Goal: Transaction & Acquisition: Purchase product/service

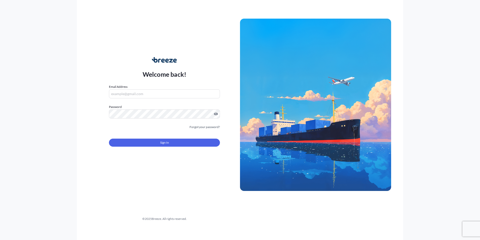
type input "[PERSON_NAME][EMAIL_ADDRESS][DOMAIN_NAME]"
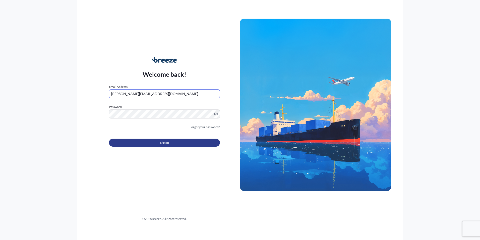
click at [151, 140] on button "Sign In" at bounding box center [164, 142] width 111 height 8
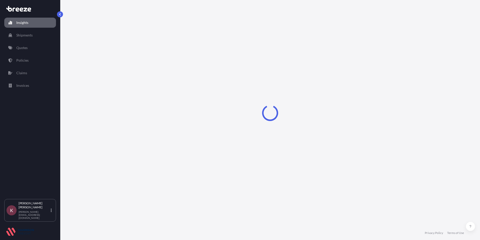
select select "2025"
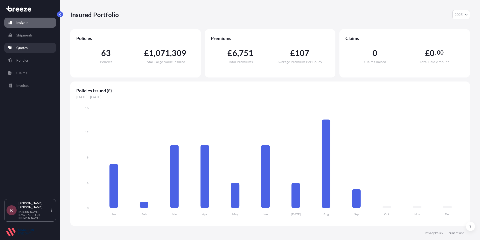
click at [21, 46] on p "Quotes" at bounding box center [21, 47] width 11 height 5
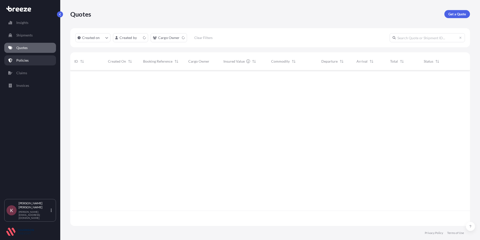
scroll to position [154, 396]
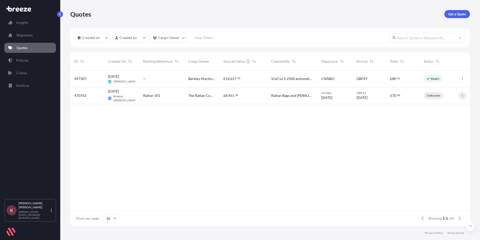
click at [462, 95] on icon "button" at bounding box center [462, 95] width 3 height 3
click at [441, 97] on p "Edit quote" at bounding box center [438, 96] width 16 height 5
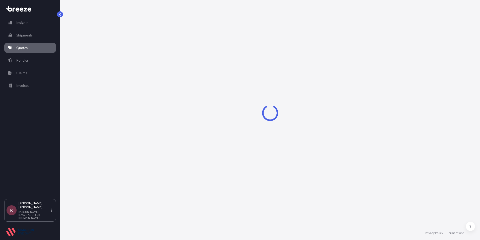
select select "Road"
select select "Sea"
select select "2"
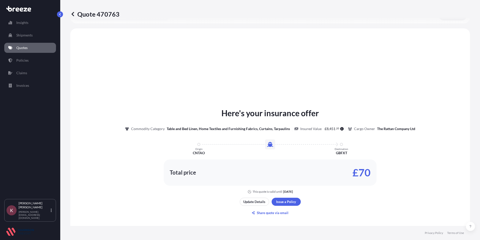
scroll to position [151, 0]
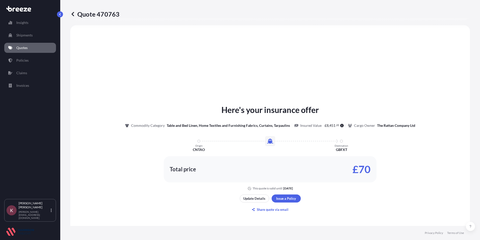
select select "31417"
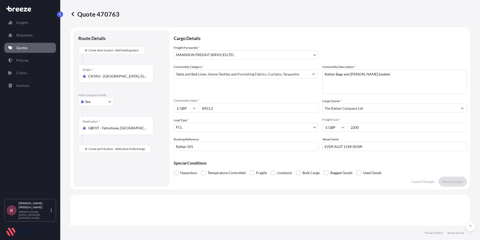
scroll to position [0, 0]
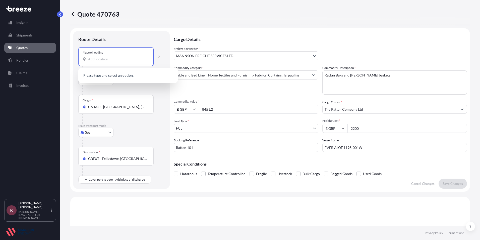
click at [95, 59] on input "Place of loading" at bounding box center [117, 59] width 59 height 5
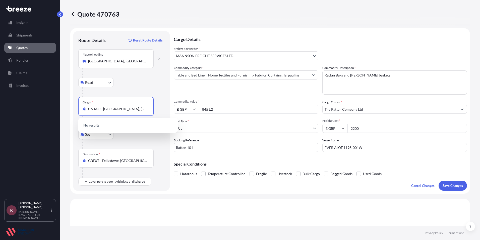
click at [128, 107] on input "CNTAO - [GEOGRAPHIC_DATA], [GEOGRAPHIC_DATA]" at bounding box center [117, 108] width 59 height 5
drag, startPoint x: 128, startPoint y: 107, endPoint x: 67, endPoint y: 108, distance: 60.8
click at [67, 108] on div "Quote 470763 Route Details Reset Route Details Place of loading [GEOGRAPHIC_DAT…" at bounding box center [270, 113] width 420 height 226
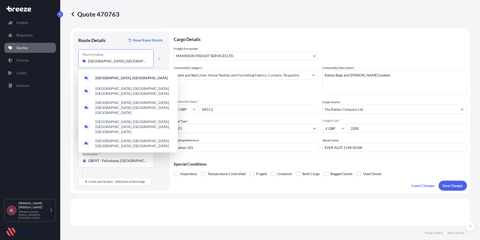
click at [118, 61] on input "[GEOGRAPHIC_DATA], [GEOGRAPHIC_DATA]" at bounding box center [117, 61] width 59 height 5
drag, startPoint x: 118, startPoint y: 61, endPoint x: 85, endPoint y: 66, distance: 33.6
click at [85, 66] on div "Place of loading [GEOGRAPHIC_DATA], [GEOGRAPHIC_DATA]" at bounding box center [115, 58] width 75 height 19
click at [88, 64] on input "[GEOGRAPHIC_DATA], [GEOGRAPHIC_DATA]" at bounding box center [117, 61] width 59 height 5
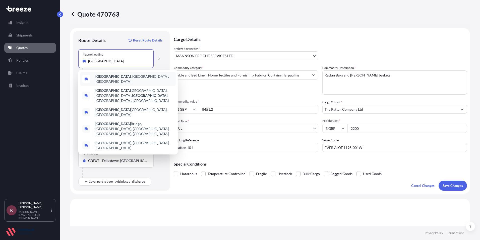
click at [116, 80] on span "[GEOGRAPHIC_DATA] , [GEOGRAPHIC_DATA], [GEOGRAPHIC_DATA]" at bounding box center [134, 79] width 78 height 10
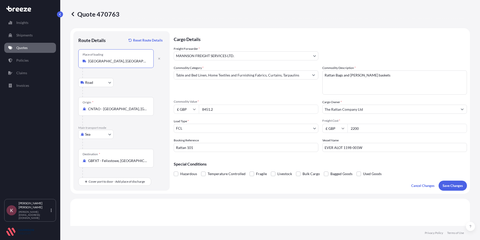
type input "[GEOGRAPHIC_DATA], [GEOGRAPHIC_DATA], [GEOGRAPHIC_DATA]"
drag, startPoint x: 132, startPoint y: 111, endPoint x: 86, endPoint y: 108, distance: 46.6
click at [86, 108] on div "CNTAO - [GEOGRAPHIC_DATA], [GEOGRAPHIC_DATA]" at bounding box center [116, 108] width 67 height 5
type input "CNSZP - Shenzhen Pt, [GEOGRAPHIC_DATA]"
click at [98, 143] on div at bounding box center [123, 144] width 82 height 10
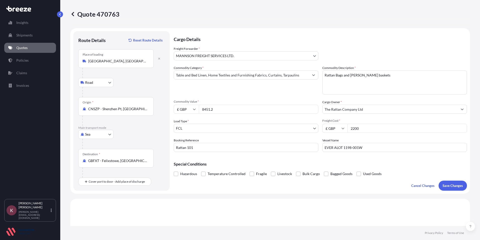
click at [93, 157] on div "Destination * GBFXT - [GEOGRAPHIC_DATA], [GEOGRAPHIC_DATA]" at bounding box center [115, 158] width 75 height 19
click at [93, 158] on input "GBFXT - Felixstowe, [GEOGRAPHIC_DATA]" at bounding box center [117, 160] width 59 height 5
click at [85, 192] on form "Route Details Reset Route Details Place of loading [GEOGRAPHIC_DATA], [GEOGRAPH…" at bounding box center [270, 110] width 400 height 165
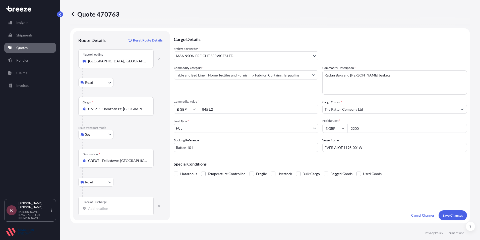
click at [95, 209] on input "Place of Discharge" at bounding box center [117, 208] width 59 height 5
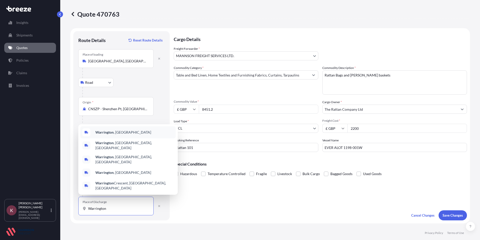
click at [104, 138] on div "[GEOGRAPHIC_DATA] , [GEOGRAPHIC_DATA]" at bounding box center [127, 132] width 95 height 12
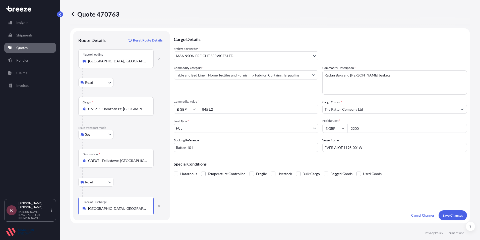
type input "[GEOGRAPHIC_DATA], [GEOGRAPHIC_DATA]"
click at [281, 60] on body "5 options available. Insights Shipments Quotes Policies Claims Invoices K Kerry…" at bounding box center [240, 120] width 480 height 240
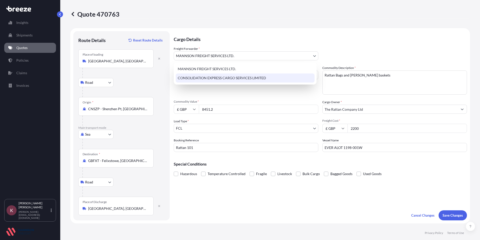
click at [201, 78] on div "CONSOLIDATION EXPRESS CARGO SERVICES LIMITED" at bounding box center [245, 77] width 139 height 9
select select "31421"
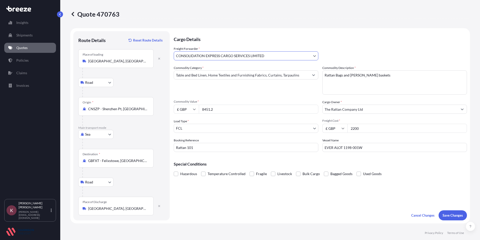
click at [272, 77] on input "Table and Bed Linen, Home Textiles and Furnishing Fabrics, Curtains, Tarpaulins" at bounding box center [241, 74] width 135 height 9
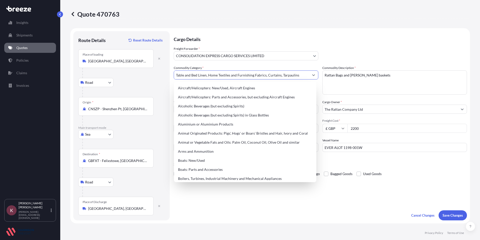
drag, startPoint x: 300, startPoint y: 75, endPoint x: 171, endPoint y: 77, distance: 128.6
click at [171, 77] on form "Route Details Reset Route Details Place of loading [GEOGRAPHIC_DATA], [GEOGRAPH…" at bounding box center [270, 125] width 400 height 195
type input ","
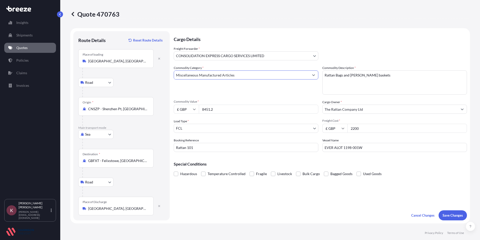
type input "Miscellaneous Manufactured Articles"
drag, startPoint x: 389, startPoint y: 79, endPoint x: 317, endPoint y: 85, distance: 72.2
click at [317, 85] on div "Commodity Category * Miscellaneous Manufactured Articles Commodity Description …" at bounding box center [320, 108] width 293 height 86
type textarea "QUOTE"
drag, startPoint x: 242, startPoint y: 111, endPoint x: 194, endPoint y: 111, distance: 48.2
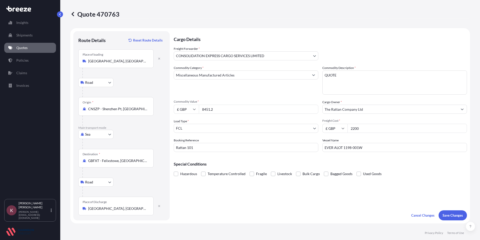
click at [194, 111] on div "£ GBP 8451.2" at bounding box center [246, 109] width 145 height 9
click at [195, 110] on icon at bounding box center [194, 110] width 3 height 2
drag, startPoint x: 182, startPoint y: 144, endPoint x: 184, endPoint y: 142, distance: 2.7
click at [184, 143] on div "$ USD" at bounding box center [186, 144] width 21 height 10
type input "$ USD"
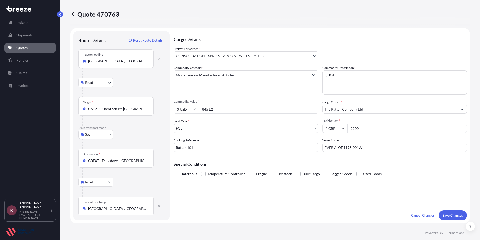
drag, startPoint x: 223, startPoint y: 110, endPoint x: 208, endPoint y: 113, distance: 15.1
click at [208, 113] on input "8451.2" at bounding box center [259, 109] width 120 height 9
type input "8"
type input "45955.96"
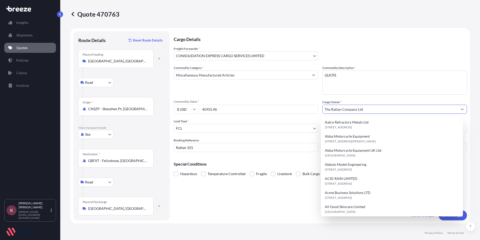
click at [374, 107] on input "The Rattan Company Ltd" at bounding box center [390, 109] width 135 height 9
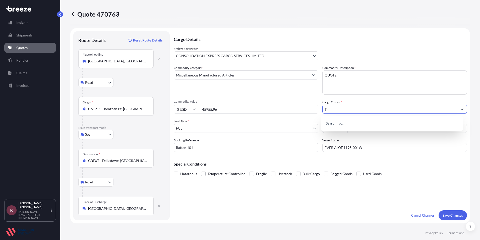
type input "T"
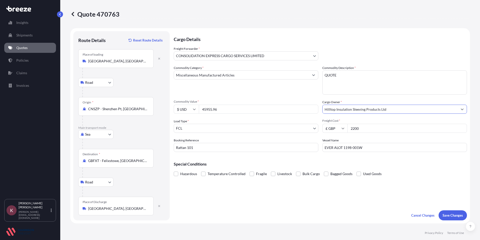
type input "Hilltop Insulation Sleeving Products Ltd"
drag, startPoint x: 368, startPoint y: 130, endPoint x: 345, endPoint y: 131, distance: 22.9
click at [345, 131] on div "£ GBP 2200" at bounding box center [395, 128] width 145 height 9
type input "2550"
click at [373, 150] on input "EVER ALOT 1198-001W" at bounding box center [395, 147] width 145 height 9
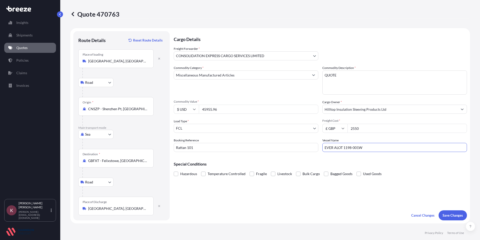
drag, startPoint x: 373, startPoint y: 150, endPoint x: 310, endPoint y: 149, distance: 63.1
click at [311, 148] on div "Commodity Category * Miscellaneous Manufactured Articles Commodity Description …" at bounding box center [320, 108] width 293 height 86
type input "TBC"
drag, startPoint x: 231, startPoint y: 148, endPoint x: 163, endPoint y: 151, distance: 68.6
click at [163, 151] on form "Route Details Reset Route Details Place of loading [GEOGRAPHIC_DATA], [GEOGRAPH…" at bounding box center [270, 125] width 400 height 195
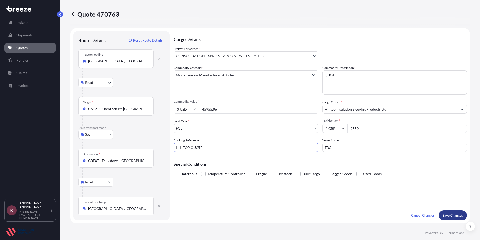
type input "HILLTOP QUOTE"
click at [452, 217] on p "Save Changes" at bounding box center [453, 215] width 20 height 5
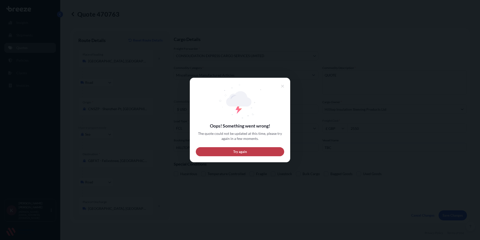
click at [255, 155] on button "Try again" at bounding box center [240, 151] width 88 height 9
click at [282, 87] on icon at bounding box center [282, 86] width 3 height 3
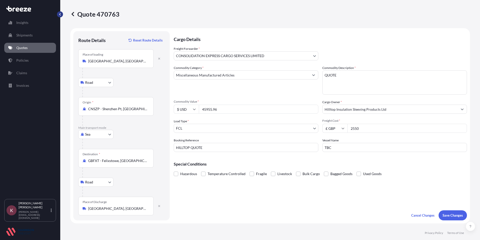
click at [58, 13] on button "button" at bounding box center [60, 14] width 6 height 6
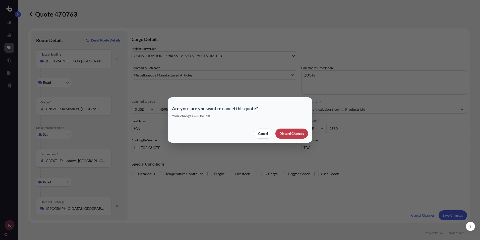
click at [279, 135] on button "Discard Changes" at bounding box center [292, 133] width 33 height 10
click at [278, 135] on button "Discard Changes" at bounding box center [292, 133] width 33 height 10
click at [290, 133] on p "Discard Changes" at bounding box center [292, 133] width 25 height 5
click at [418, 215] on div "Are you sure you want to cancel this quote? Your changes will be lost. Cancel D…" at bounding box center [240, 120] width 480 height 240
click at [8, 24] on div "Are you sure you want to cancel this quote? Your changes will be lost. Cancel D…" at bounding box center [240, 120] width 480 height 240
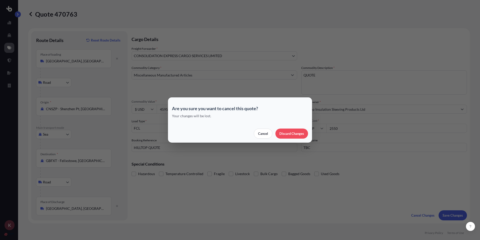
click at [16, 18] on div "Are you sure you want to cancel this quote? Your changes will be lost. Cancel D…" at bounding box center [240, 120] width 480 height 240
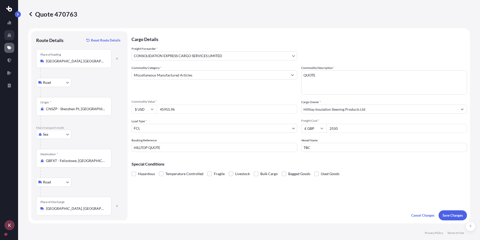
click at [9, 35] on icon at bounding box center [9, 35] width 4 height 4
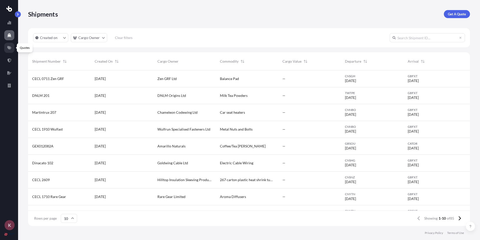
scroll to position [154, 438]
click at [9, 48] on icon at bounding box center [9, 48] width 4 height 4
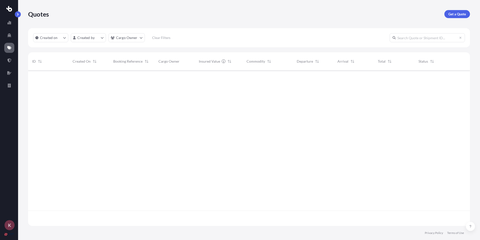
scroll to position [154, 438]
click at [9, 23] on icon at bounding box center [10, 23] width 4 height 4
select select "2025"
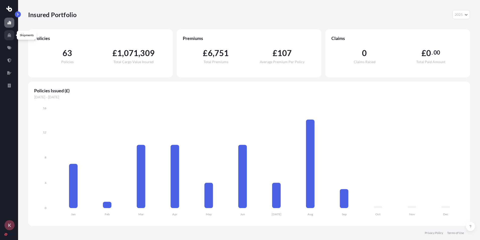
click at [9, 31] on link at bounding box center [9, 35] width 10 height 10
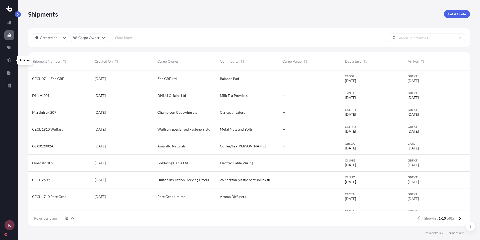
scroll to position [154, 438]
click at [8, 48] on icon at bounding box center [9, 48] width 4 height 4
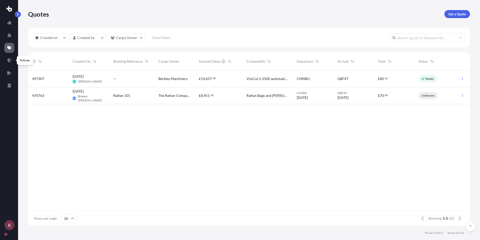
scroll to position [154, 438]
click at [452, 15] on p "Get a Quote" at bounding box center [458, 14] width 18 height 5
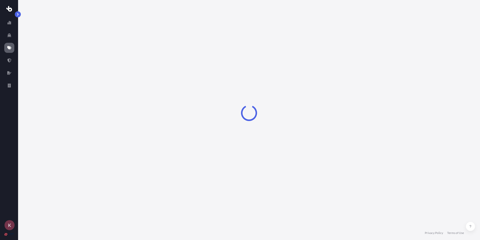
select select "Road"
select select "Sea"
select select "1"
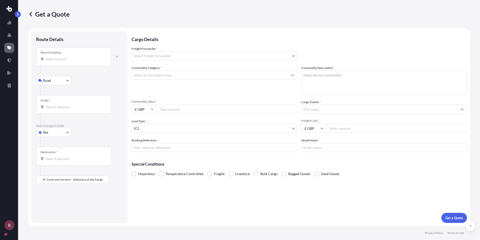
click at [53, 63] on div "Place of loading" at bounding box center [73, 56] width 75 height 19
click at [53, 62] on input "Place of loading" at bounding box center [75, 59] width 59 height 5
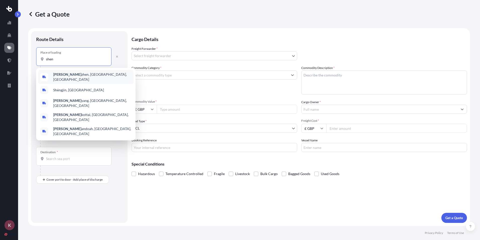
click at [57, 78] on span "[PERSON_NAME], [GEOGRAPHIC_DATA], [GEOGRAPHIC_DATA]" at bounding box center [92, 77] width 78 height 10
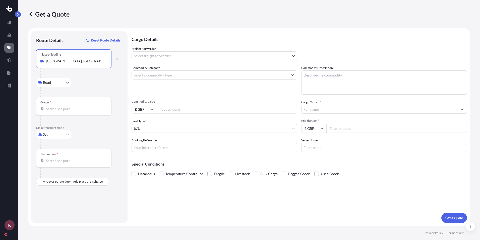
type input "[GEOGRAPHIC_DATA], [GEOGRAPHIC_DATA], [GEOGRAPHIC_DATA]"
click at [50, 111] on input "Origin *" at bounding box center [75, 108] width 59 height 5
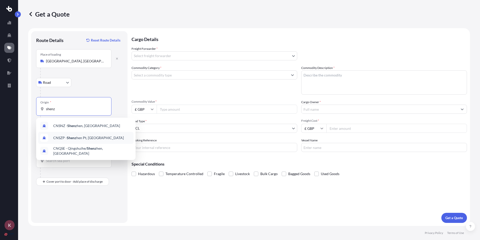
click at [67, 140] on div "CNSZP - Shenz hen Pt, [GEOGRAPHIC_DATA]" at bounding box center [85, 138] width 95 height 12
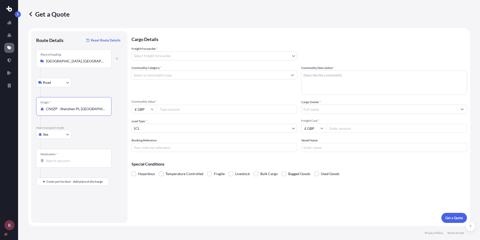
type input "CNSZP - Shenzhen Pt, [GEOGRAPHIC_DATA]"
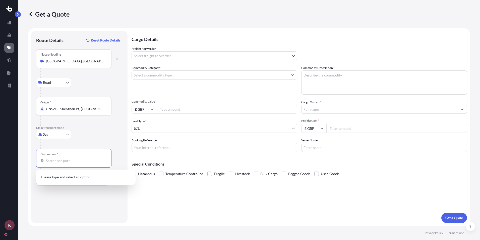
click at [46, 160] on input "Destination *" at bounding box center [75, 160] width 59 height 5
type input "f"
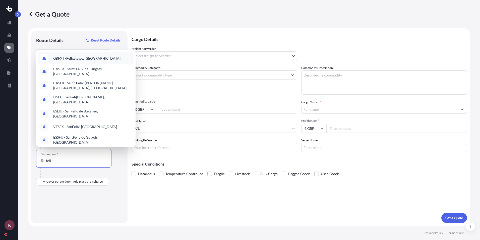
click at [76, 59] on span "GBFXT - Feli xstowe, [GEOGRAPHIC_DATA]" at bounding box center [86, 58] width 67 height 5
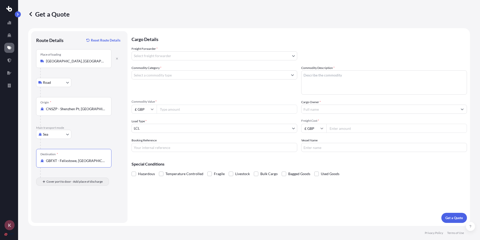
type input "GBFXT - Felixstowe, [GEOGRAPHIC_DATA]"
click at [49, 208] on input "Place of Discharge" at bounding box center [75, 208] width 59 height 5
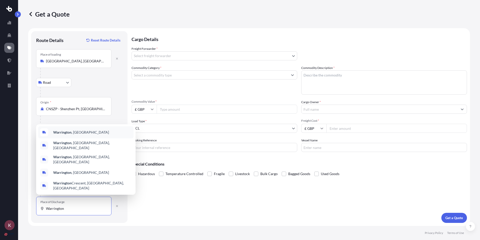
click at [59, 134] on b "Warrington" at bounding box center [62, 132] width 18 height 4
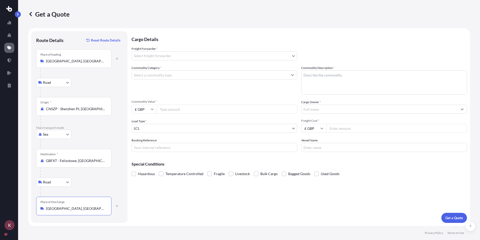
type input "[GEOGRAPHIC_DATA], [GEOGRAPHIC_DATA]"
click at [147, 53] on body "0 options available. 5 options available. K Get a Quote Route Details Reset Rou…" at bounding box center [240, 120] width 480 height 240
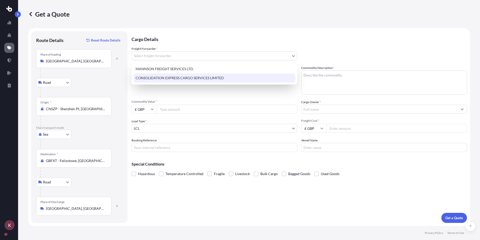
click at [148, 76] on div "CONSOLIDATION EXPRESS CARGO SERVICES LIMITED" at bounding box center [215, 77] width 162 height 9
select select "31421"
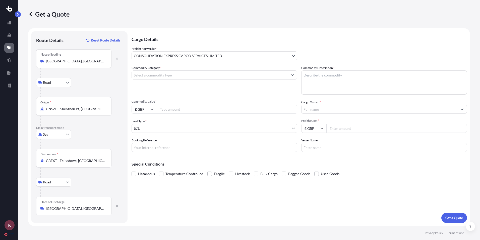
click at [140, 79] on div at bounding box center [215, 74] width 166 height 9
click at [141, 77] on input "Commodity Category *" at bounding box center [210, 74] width 156 height 9
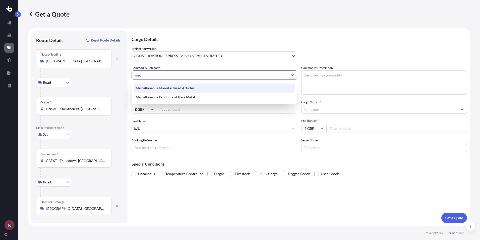
click at [146, 85] on div "Miscellaneous Manufactured Articles" at bounding box center [214, 87] width 161 height 9
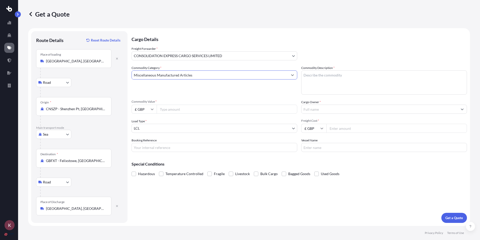
type input "Miscellaneous Manufactured Articles"
click at [137, 113] on input "£ GBP" at bounding box center [144, 109] width 25 height 9
click at [139, 145] on div "$ USD" at bounding box center [144, 144] width 21 height 10
type input "$ USD"
click at [174, 112] on input "Commodity Value *" at bounding box center [227, 109] width 141 height 9
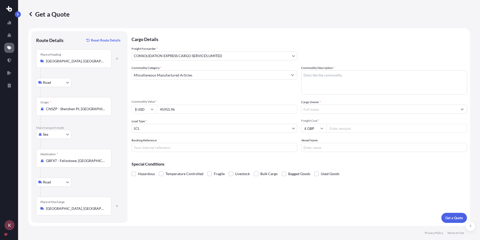
type input "45955.96"
click at [314, 86] on textarea "Commodity Description *" at bounding box center [384, 82] width 166 height 24
type textarea "Quote"
type input "Hilltop Insulation Sleeving Products Ltd"
click at [348, 130] on input "Freight Cost *" at bounding box center [397, 128] width 141 height 9
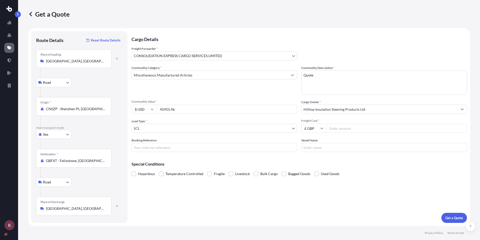
type input "5"
click at [334, 129] on input "2550.00" at bounding box center [397, 128] width 141 height 9
type input "2650.00"
click at [200, 144] on input "Booking Reference" at bounding box center [215, 147] width 166 height 9
type input "Hil"
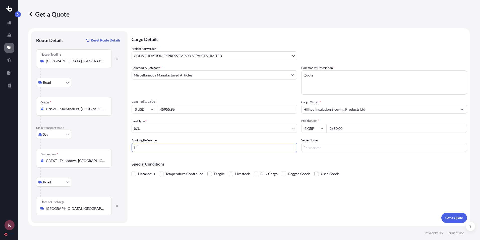
click at [320, 148] on input "Vessel Name" at bounding box center [384, 147] width 166 height 9
type input "TBC"
click at [456, 217] on p "Get a Quote" at bounding box center [455, 217] width 18 height 5
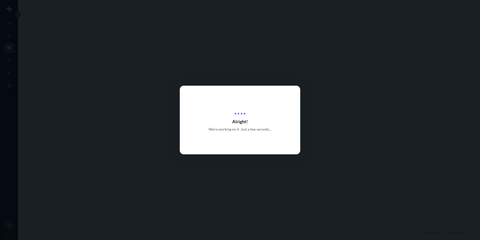
select select "Road"
select select "Sea"
select select "Road"
select select "31421"
select select "1"
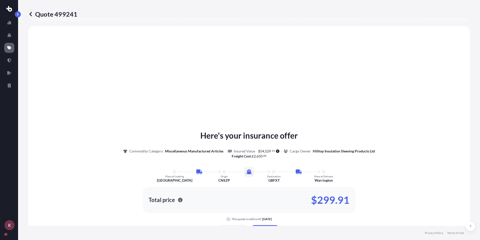
scroll to position [201, 0]
click at [178, 201] on icon "button" at bounding box center [180, 199] width 5 height 5
click at [178, 200] on icon "button" at bounding box center [180, 199] width 5 height 5
